Goal: Obtain resource: Download file/media

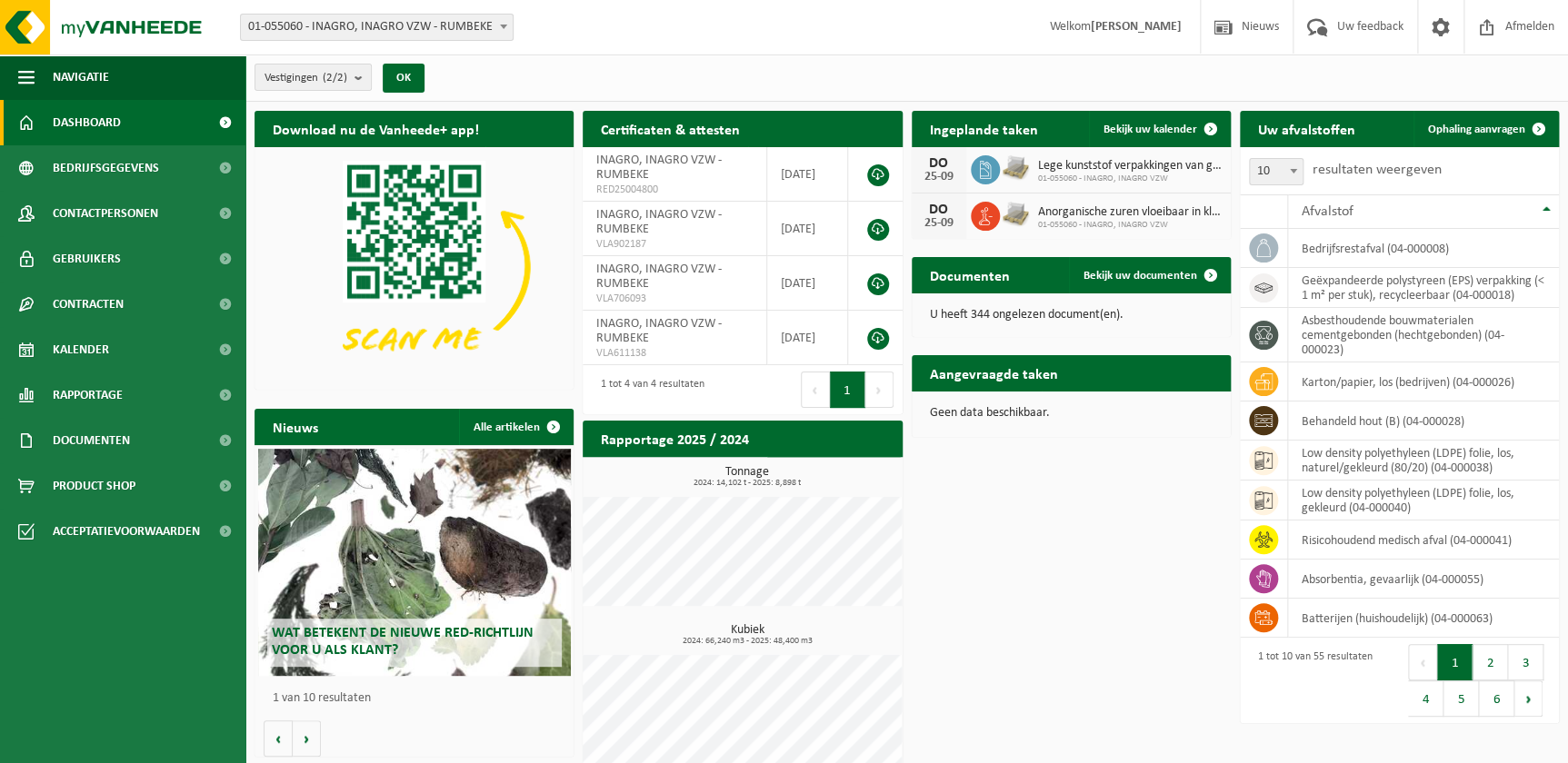
drag, startPoint x: 1144, startPoint y: 128, endPoint x: 1208, endPoint y: 155, distance: 69.5
click at [1144, 128] on span "Bekijk uw kalender" at bounding box center [1150, 129] width 93 height 12
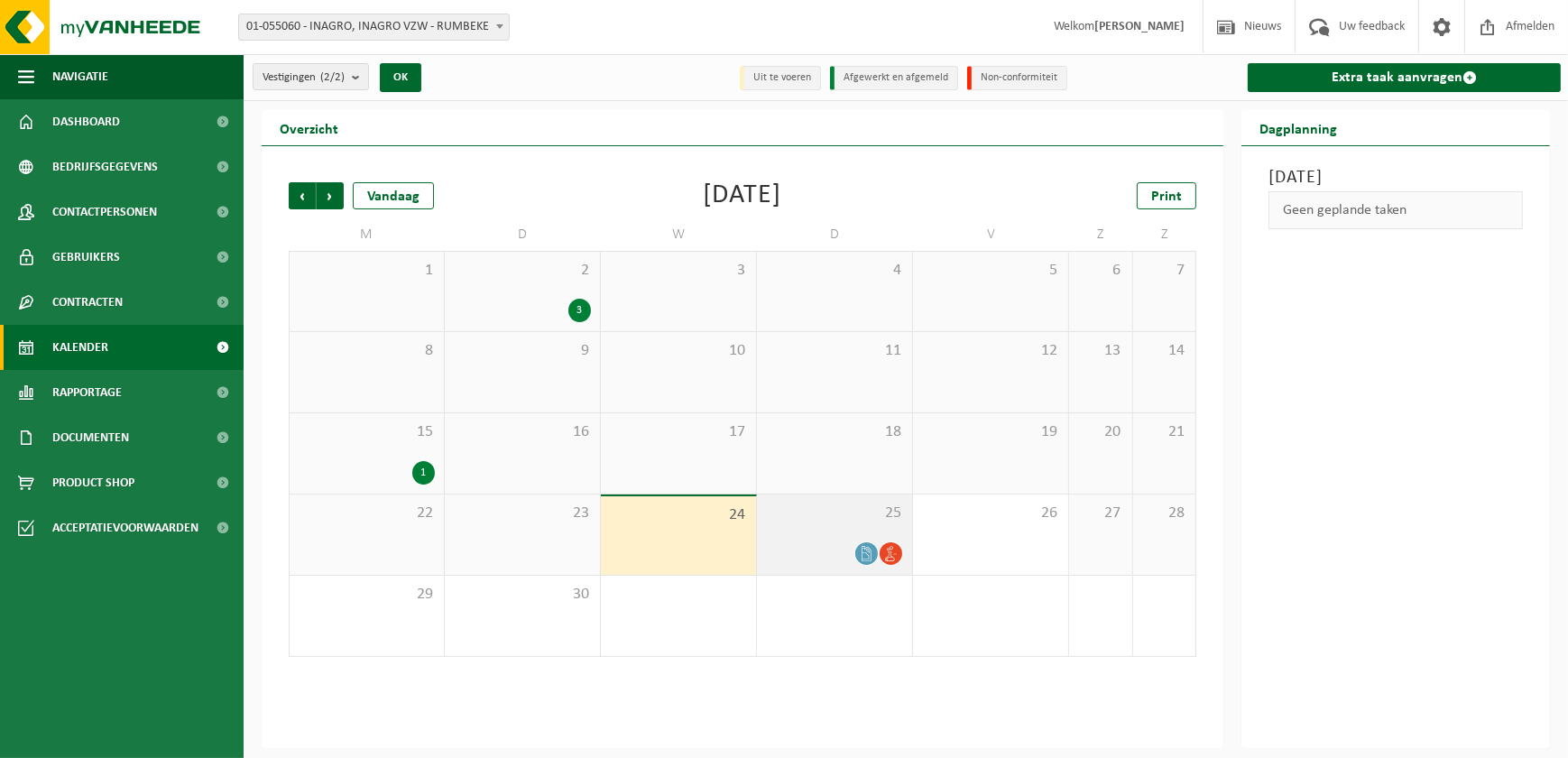
click at [857, 519] on span "25" at bounding box center [835, 513] width 137 height 19
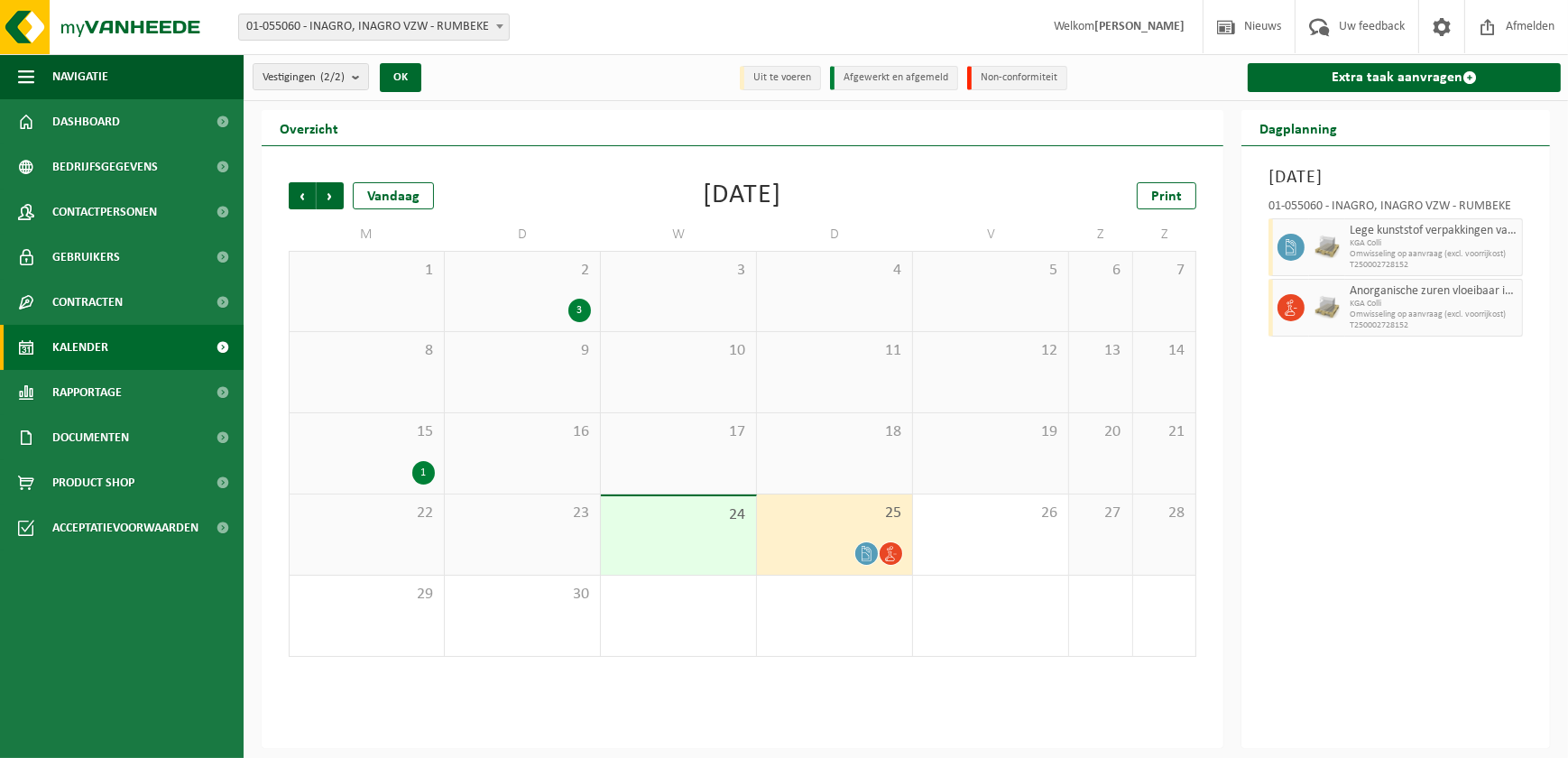
drag, startPoint x: 1381, startPoint y: 519, endPoint x: 1361, endPoint y: 519, distance: 20.0
click at [1361, 519] on div "[DATE] 01-055060 - INAGRO, INAGRO VZW - RUMBEKE Lege kunststof verpakkingen van…" at bounding box center [1396, 447] width 309 height 602
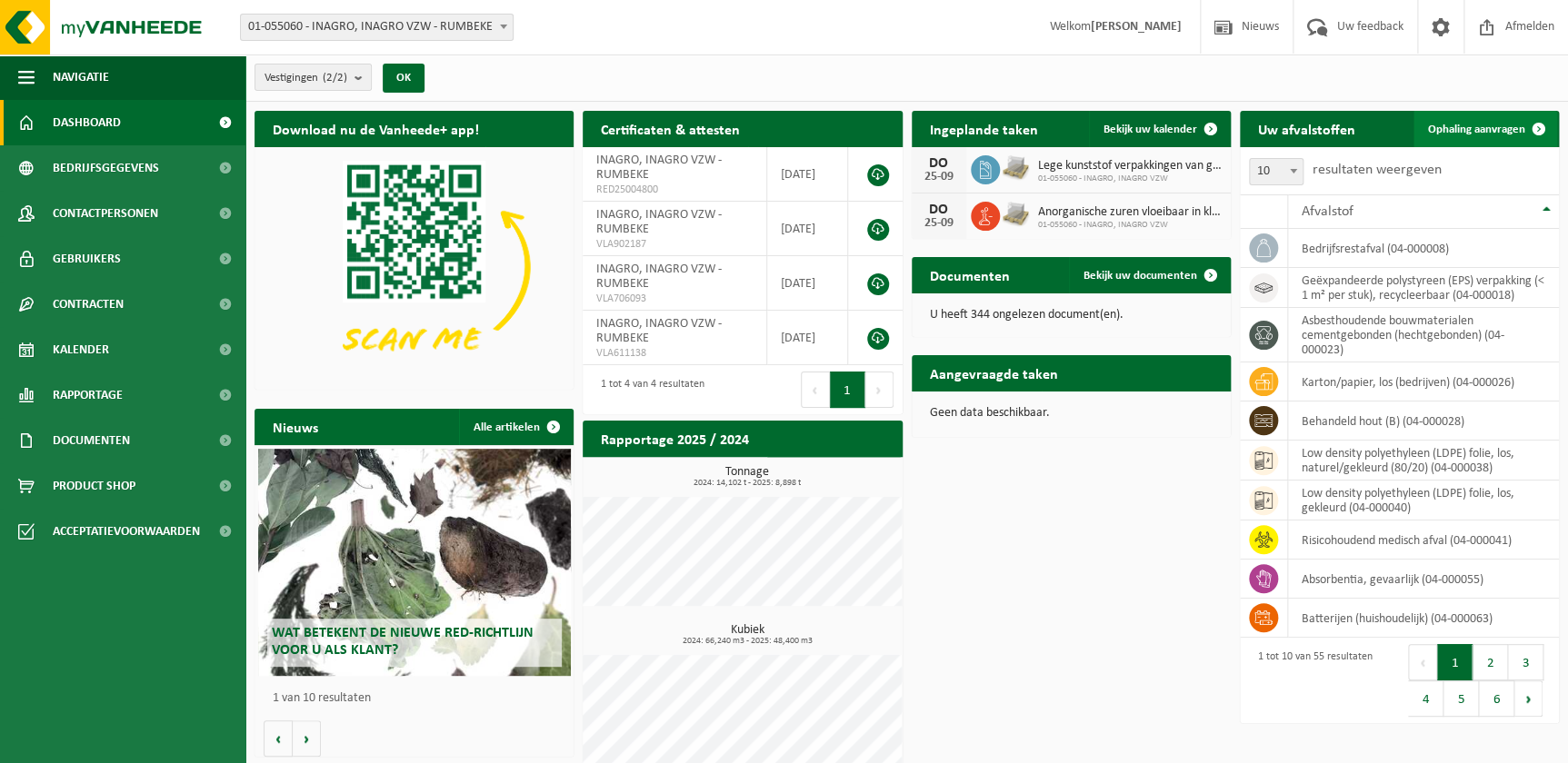
click at [1510, 119] on link "Ophaling aanvragen" at bounding box center [1485, 129] width 144 height 36
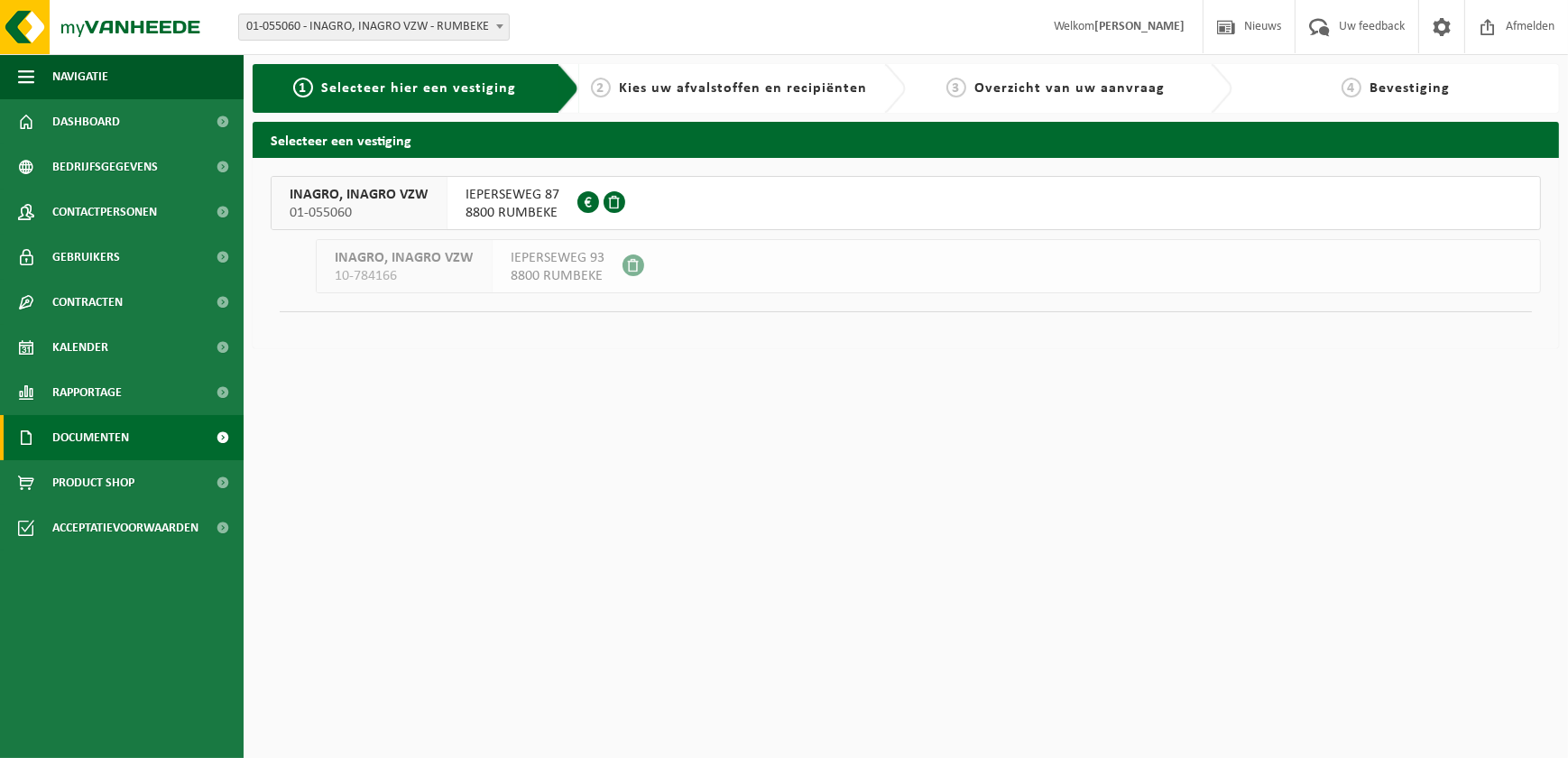
click at [131, 430] on link "Documenten" at bounding box center [121, 438] width 244 height 45
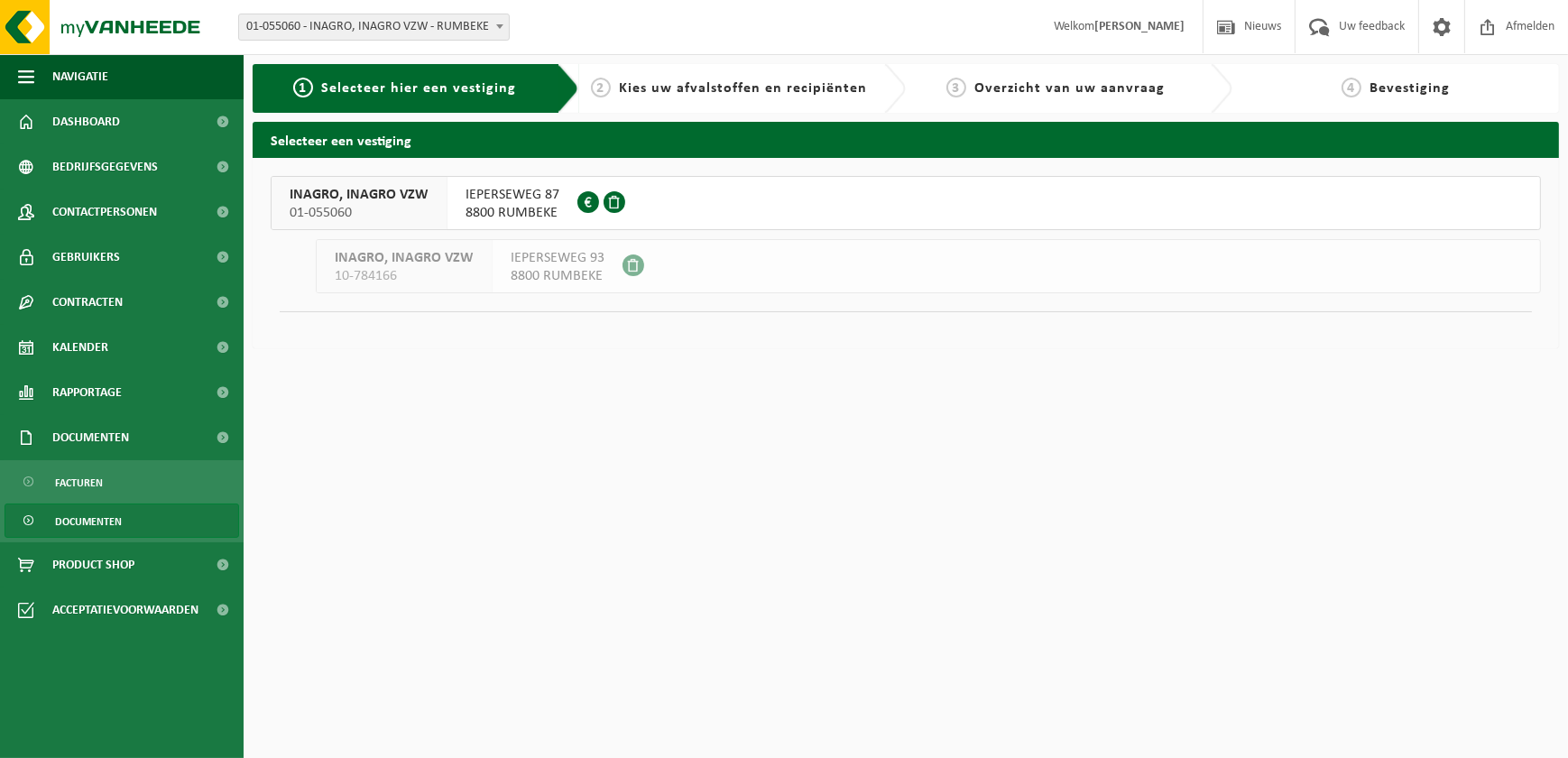
click at [77, 526] on span "Documenten" at bounding box center [88, 521] width 67 height 34
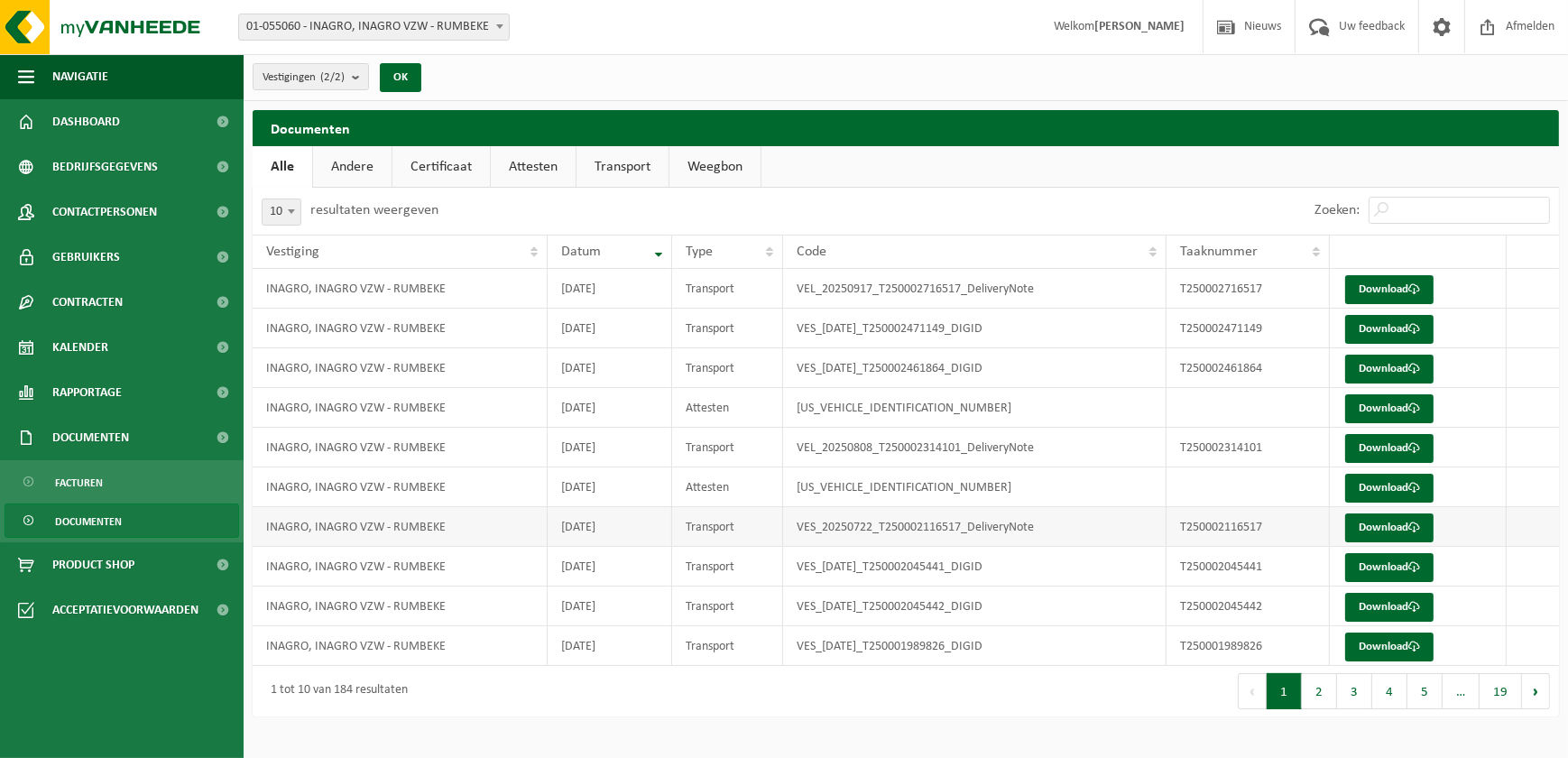
click at [1013, 513] on td "VES_20250722_T250002116517_DeliveryNote" at bounding box center [975, 527] width 384 height 40
click at [1405, 515] on link "Download" at bounding box center [1389, 528] width 88 height 29
click at [1402, 456] on link "Download" at bounding box center [1389, 448] width 88 height 29
click at [118, 562] on span "Product Shop" at bounding box center [93, 565] width 83 height 45
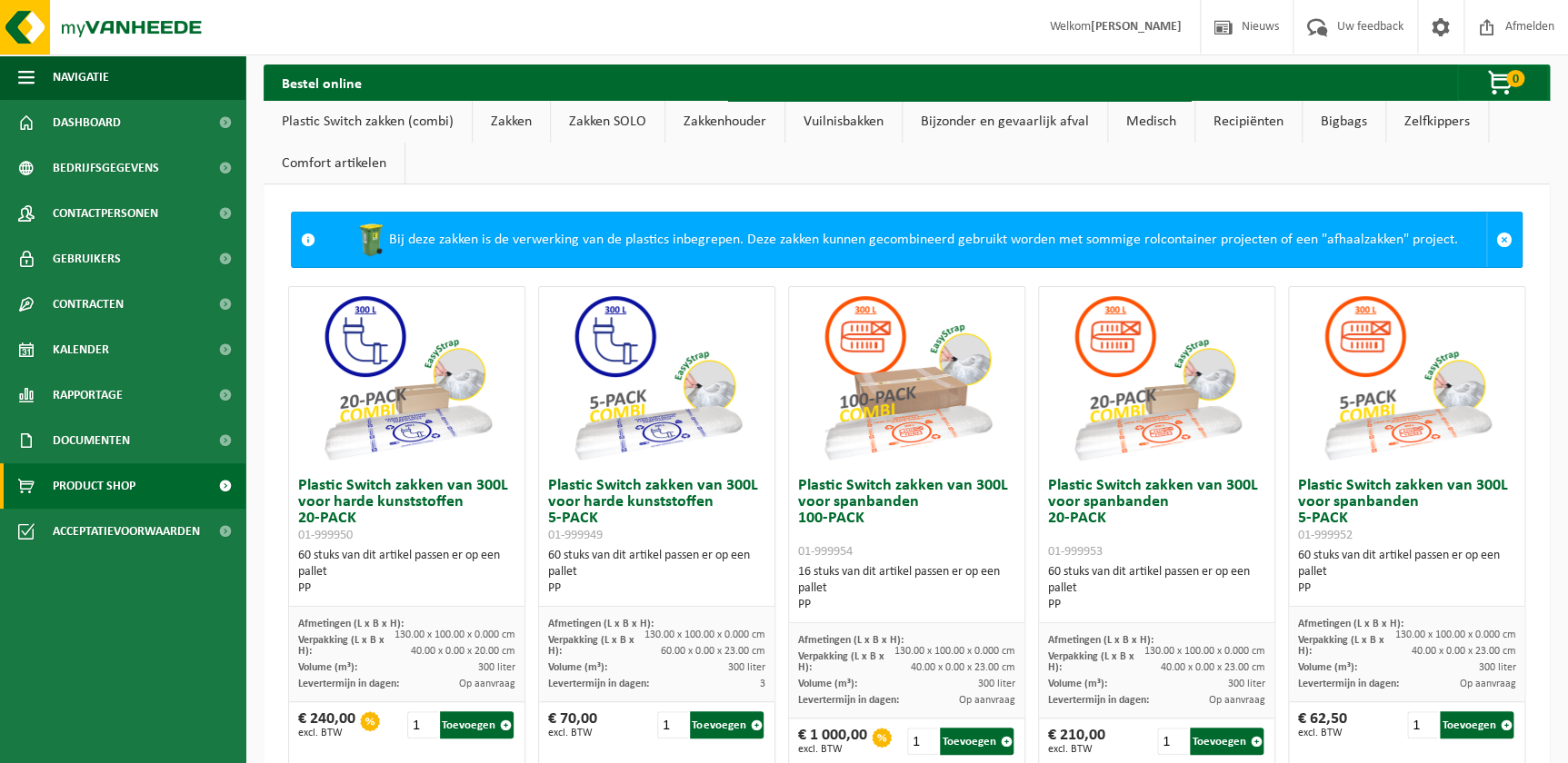
click at [1154, 118] on link "Medisch" at bounding box center [1151, 121] width 86 height 42
